Goal: Find contact information: Find contact information

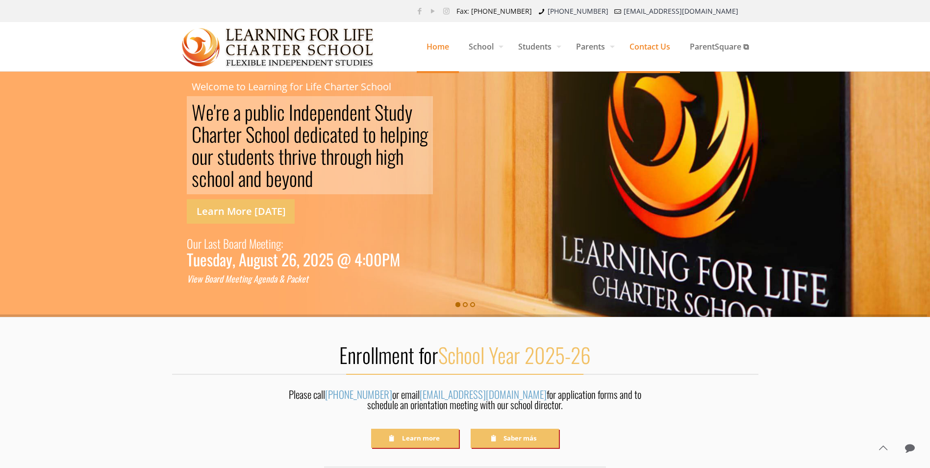
click at [654, 50] on span "Contact Us" at bounding box center [650, 46] width 60 height 29
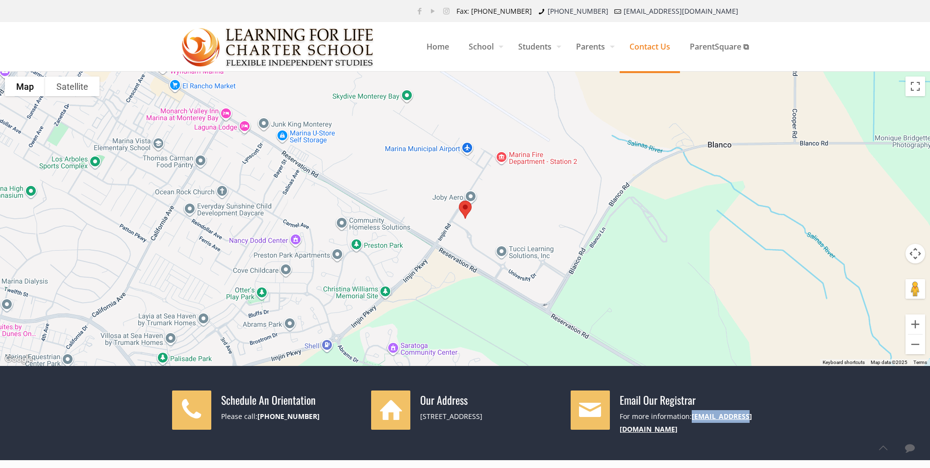
drag, startPoint x: 755, startPoint y: 417, endPoint x: 693, endPoint y: 416, distance: 62.3
click at [693, 416] on div "For more information: info@lflcs.org" at bounding box center [689, 422] width 139 height 25
drag, startPoint x: 693, startPoint y: 416, endPoint x: 697, endPoint y: 413, distance: 5.0
copy link "[EMAIL_ADDRESS][DOMAIN_NAME]"
click at [705, 418] on link "[EMAIL_ADDRESS][DOMAIN_NAME]" at bounding box center [686, 422] width 132 height 22
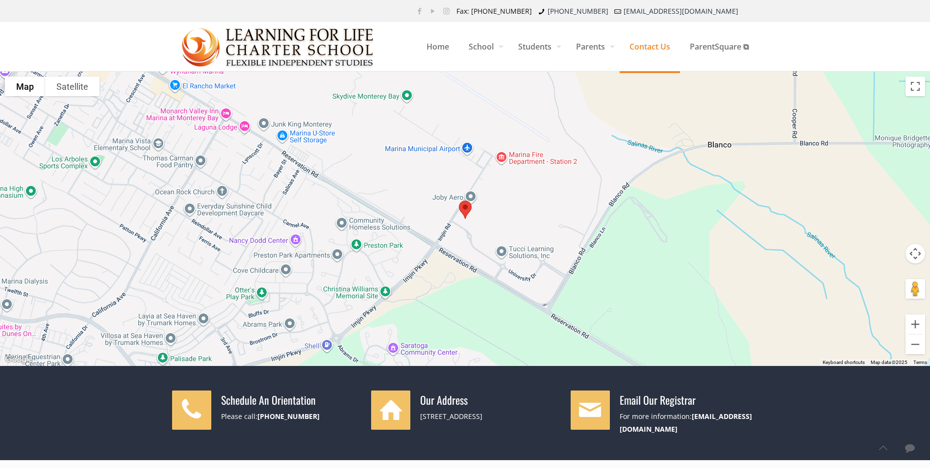
click at [485, 446] on div at bounding box center [465, 413] width 930 height 94
click at [714, 416] on link "[EMAIL_ADDRESS][DOMAIN_NAME]" at bounding box center [686, 422] width 132 height 22
click at [741, 119] on div at bounding box center [465, 219] width 930 height 294
